Goal: Task Accomplishment & Management: Use online tool/utility

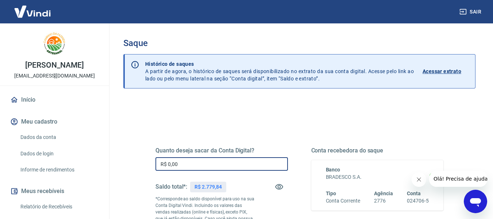
click at [211, 161] on input "R$ 0,00" at bounding box center [221, 163] width 132 height 13
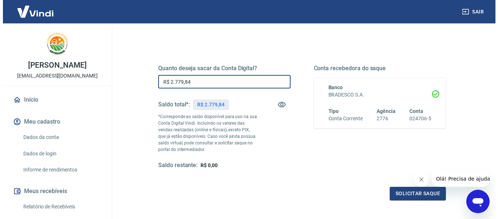
scroll to position [91, 0]
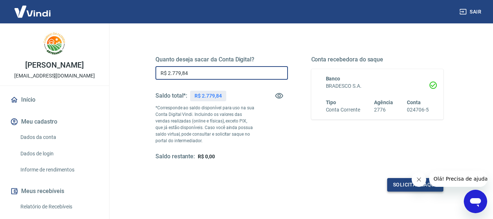
type input "R$ 2.779,84"
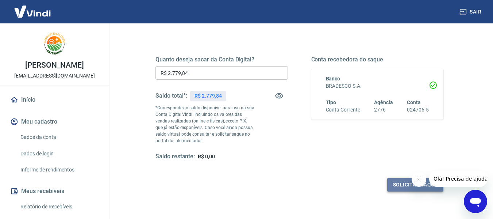
click at [404, 183] on button "Solicitar saque" at bounding box center [415, 184] width 56 height 13
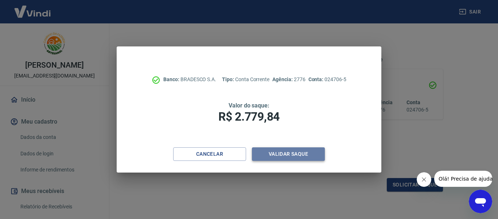
click at [288, 154] on button "Validar saque" at bounding box center [288, 153] width 73 height 13
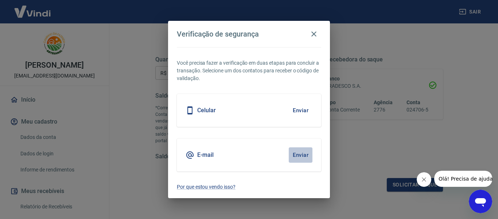
click at [296, 156] on button "Enviar" at bounding box center [301, 154] width 24 height 15
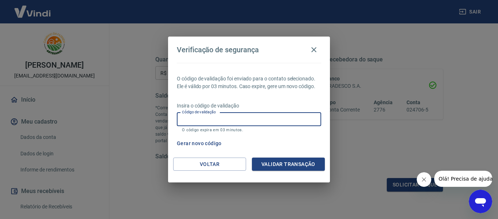
click at [267, 117] on input "Código de validação" at bounding box center [249, 118] width 144 height 13
type input "792725"
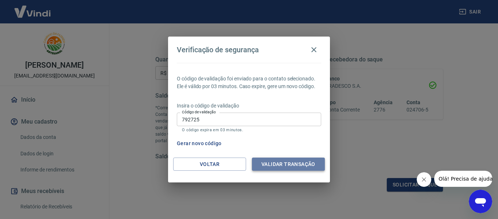
click at [282, 162] on button "Validar transação" at bounding box center [288, 163] width 73 height 13
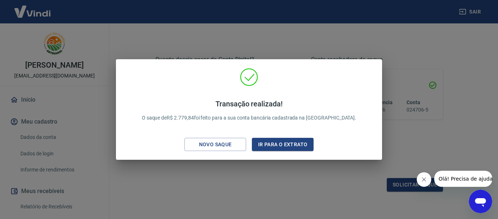
click at [387, 45] on div "Transação realizada! O saque de R$ 2.779,84 foi feito para a sua conta bancária…" at bounding box center [249, 109] width 498 height 219
